Goal: Navigation & Orientation: Find specific page/section

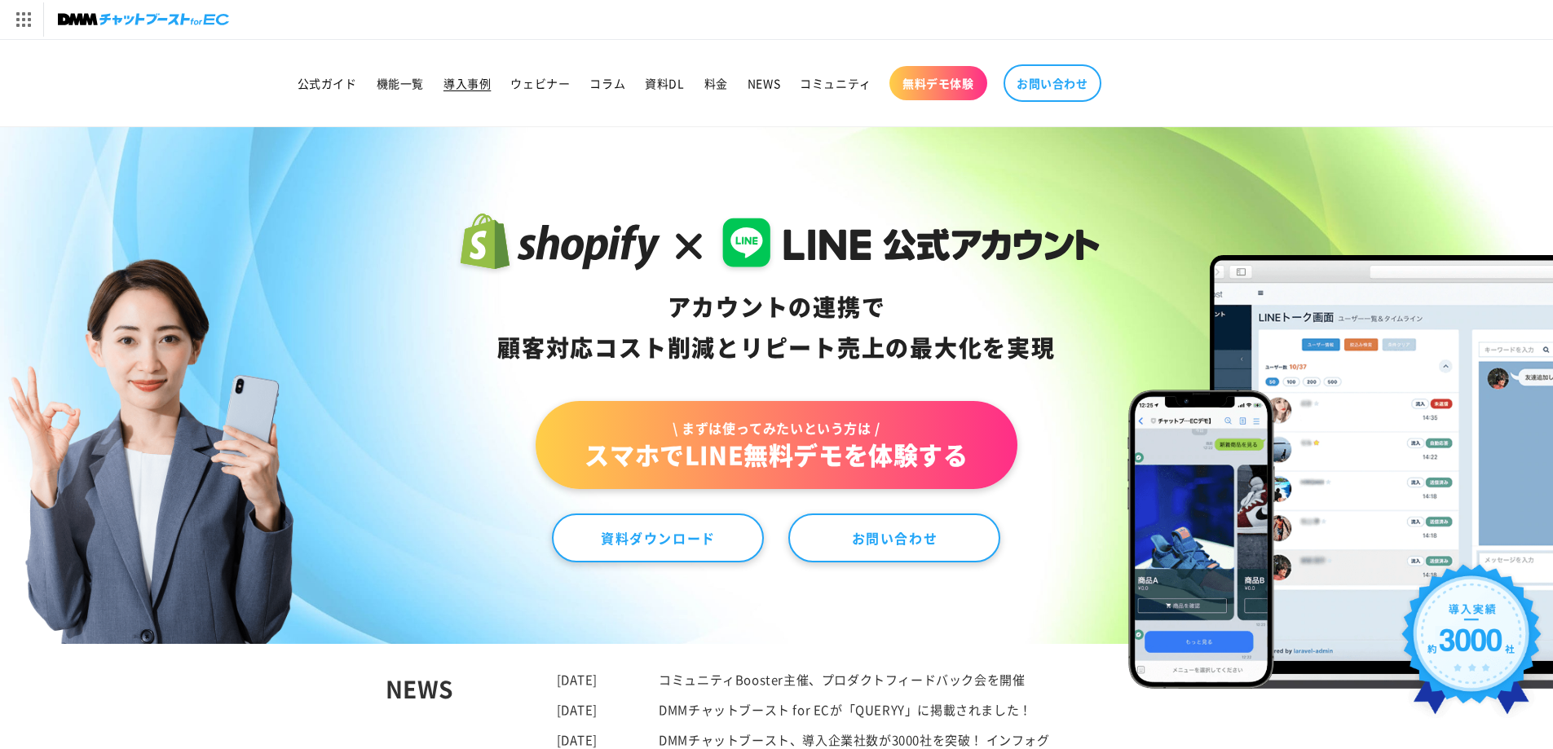
click at [464, 86] on span "導入事例" at bounding box center [467, 83] width 47 height 15
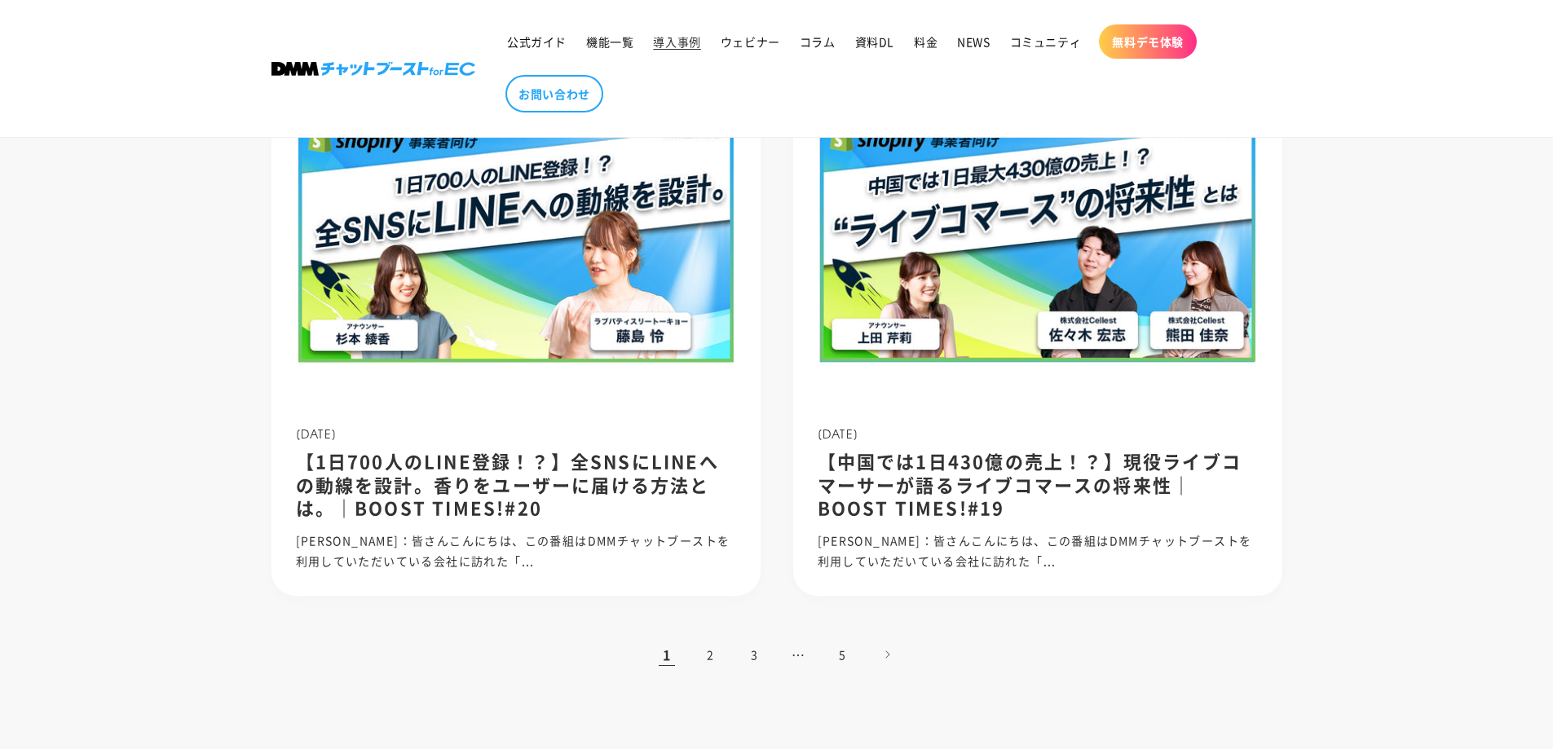
scroll to position [1495, 0]
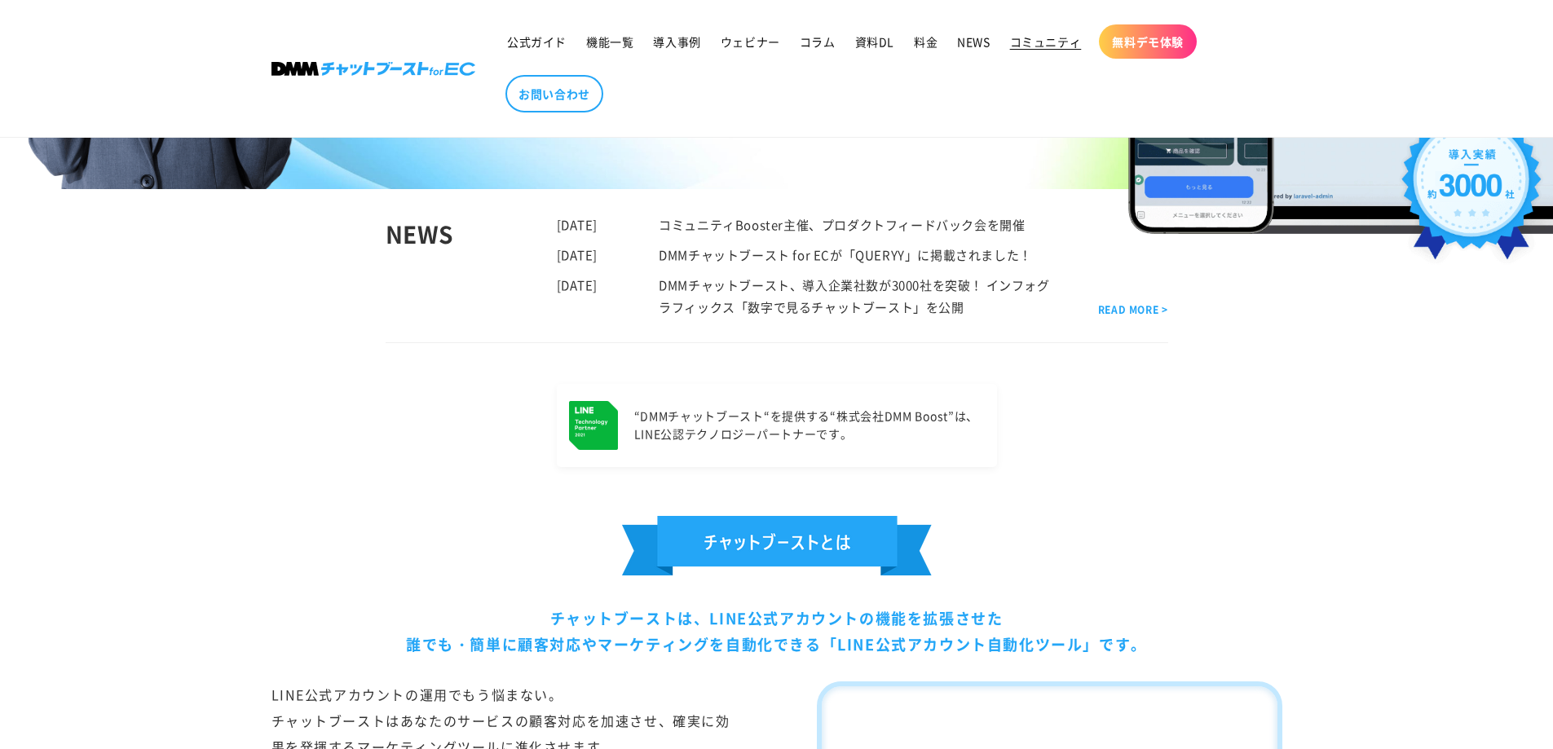
click at [1031, 45] on span "コミュニティ" at bounding box center [1046, 41] width 72 height 15
